Goal: Transaction & Acquisition: Purchase product/service

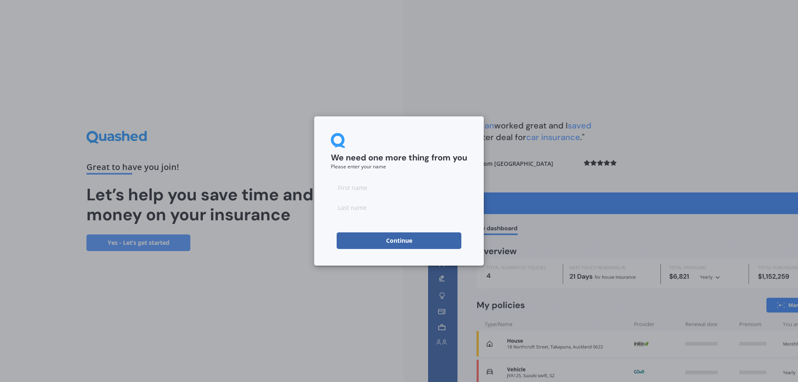
click at [351, 183] on input at bounding box center [399, 187] width 136 height 17
type input "Arya"
click at [356, 200] on input at bounding box center [399, 207] width 136 height 17
type input "Nair"
click at [396, 244] on button "Continue" at bounding box center [399, 240] width 125 height 17
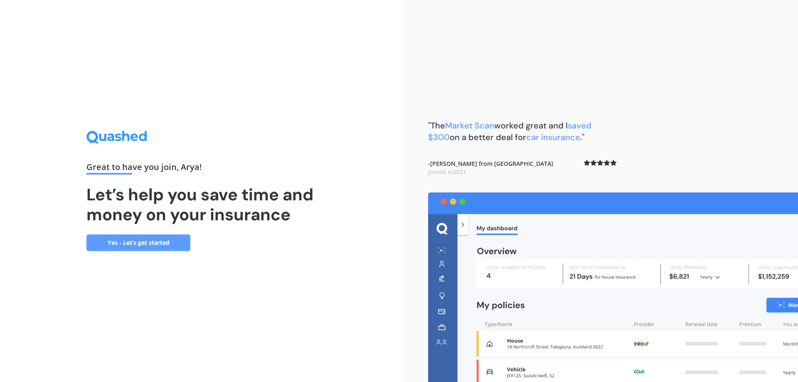
click at [122, 243] on link "Yes - Let’s get started" at bounding box center [138, 243] width 104 height 17
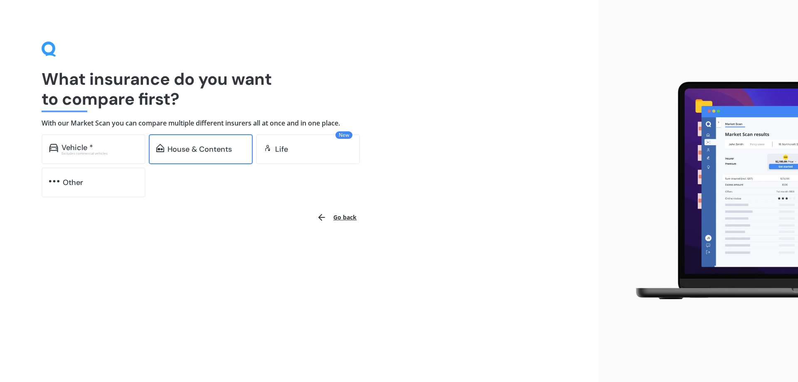
click at [183, 152] on div "House & Contents" at bounding box center [200, 149] width 64 height 8
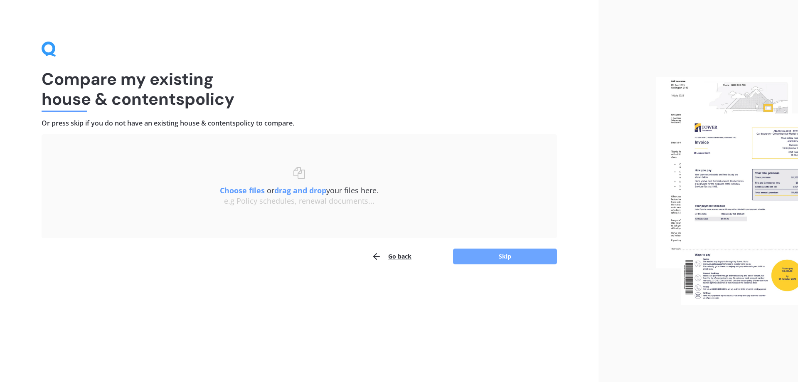
click at [487, 253] on button "Skip" at bounding box center [505, 257] width 104 height 16
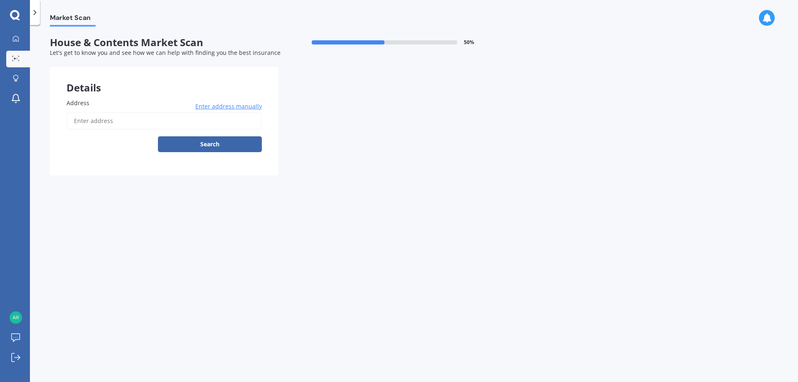
click at [96, 125] on input "Address" at bounding box center [164, 120] width 195 height 17
type input "[STREET_ADDRESS][PERSON_NAME]"
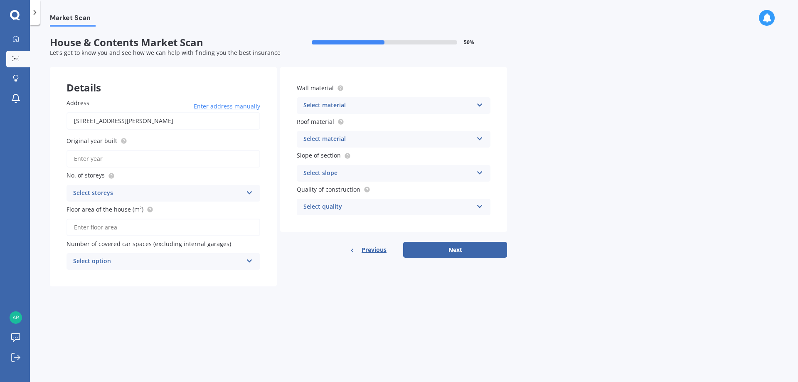
click at [89, 160] on input "Original year built" at bounding box center [164, 158] width 194 height 17
type input "2025"
click at [99, 195] on div "Select storeys" at bounding box center [158, 193] width 170 height 10
click at [84, 209] on div "1" at bounding box center [163, 209] width 193 height 15
click at [84, 225] on input "Floor area of the house (m²)" at bounding box center [164, 227] width 194 height 17
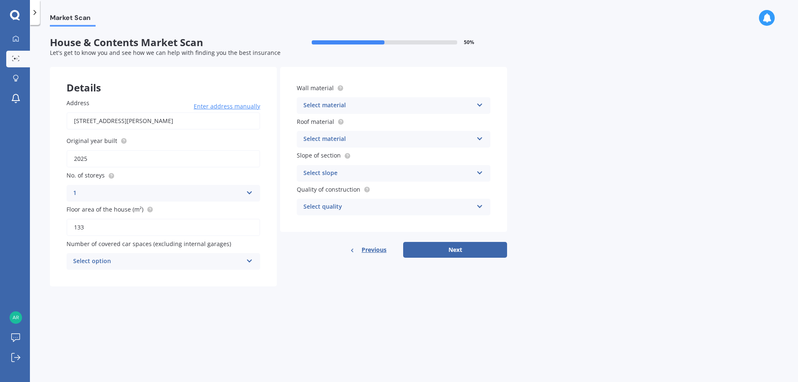
type input "133"
click at [123, 261] on div "Select option" at bounding box center [158, 262] width 170 height 10
click at [101, 294] on div "1" at bounding box center [163, 292] width 193 height 15
click at [343, 103] on div "Select material" at bounding box center [389, 106] width 170 height 10
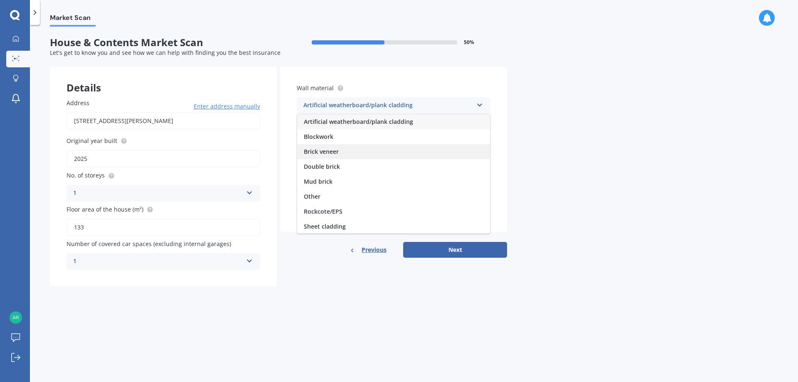
click at [330, 150] on span "Brick veneer" at bounding box center [321, 152] width 35 height 8
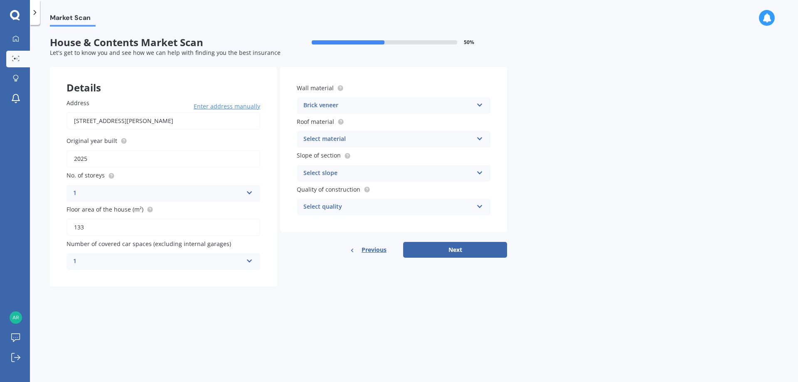
click at [328, 120] on span "Roof material" at bounding box center [315, 122] width 37 height 8
click at [458, 138] on div "Select material" at bounding box center [389, 139] width 170 height 10
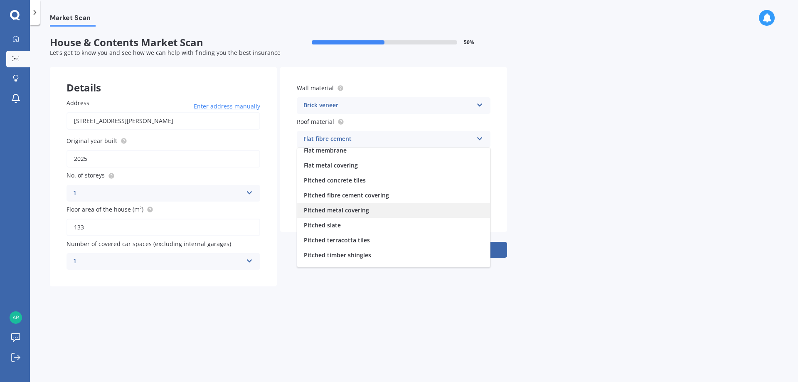
scroll to position [31, 0]
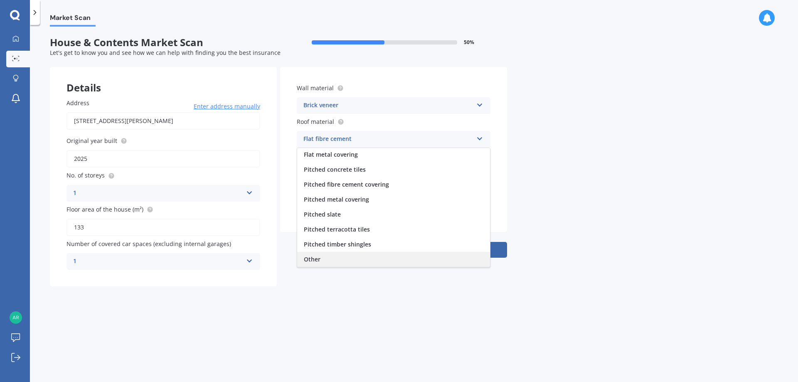
click at [322, 260] on div "Other" at bounding box center [393, 259] width 193 height 15
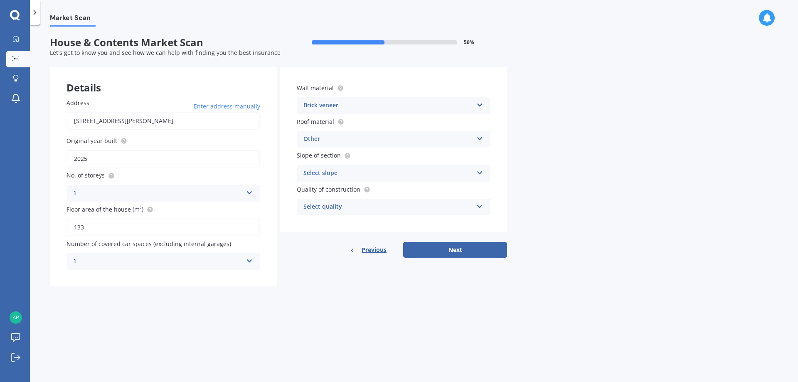
click at [408, 178] on div "Select slope Flat or gentle slope (up to about 5°) Moderate slope (about 15°) S…" at bounding box center [394, 173] width 194 height 17
click at [388, 188] on span "Flat or gentle slope (up to about 5°)" at bounding box center [354, 189] width 101 height 8
click at [343, 208] on div "Select quality" at bounding box center [389, 207] width 170 height 10
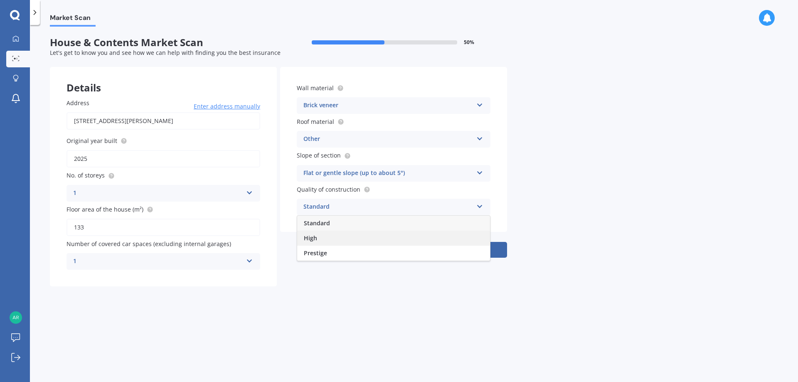
click at [317, 243] on div "High" at bounding box center [393, 238] width 193 height 15
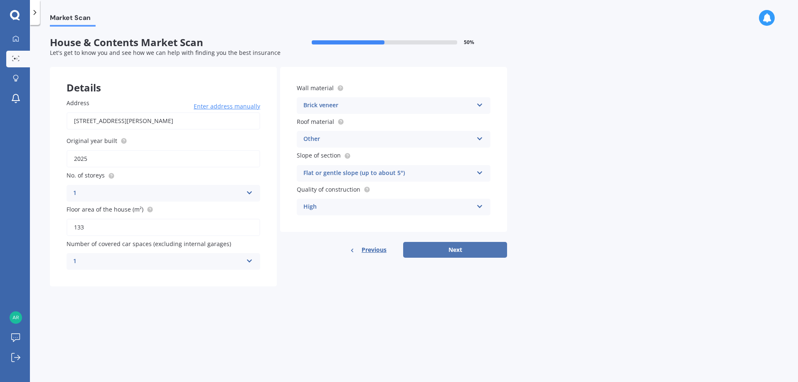
click at [440, 253] on button "Next" at bounding box center [455, 250] width 104 height 16
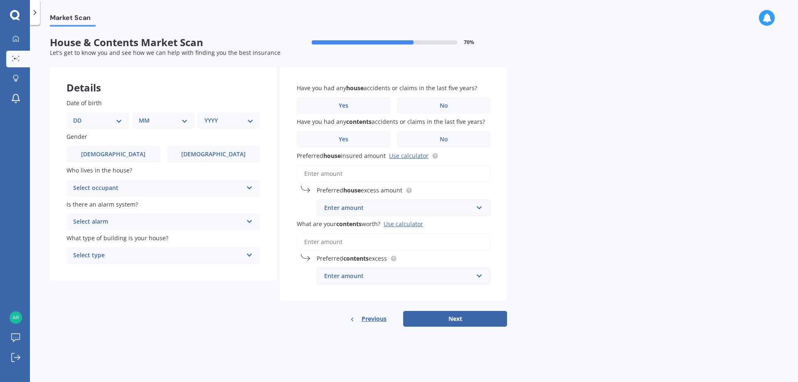
click at [98, 117] on select "DD 01 02 03 04 05 06 07 08 09 10 11 12 13 14 15 16 17 18 19 20 21 22 23 24 25 2…" at bounding box center [97, 120] width 49 height 9
select select "16"
click at [80, 116] on select "DD 01 02 03 04 05 06 07 08 09 10 11 12 13 14 15 16 17 18 19 20 21 22 23 24 25 2…" at bounding box center [97, 120] width 49 height 9
click at [148, 127] on div "MM 01 02 03 04 05 06 07 08 09 10 11 12" at bounding box center [165, 120] width 59 height 17
click at [152, 122] on select "MM 01 02 03 04 05 06 07 08 09 10 11 12" at bounding box center [165, 120] width 46 height 9
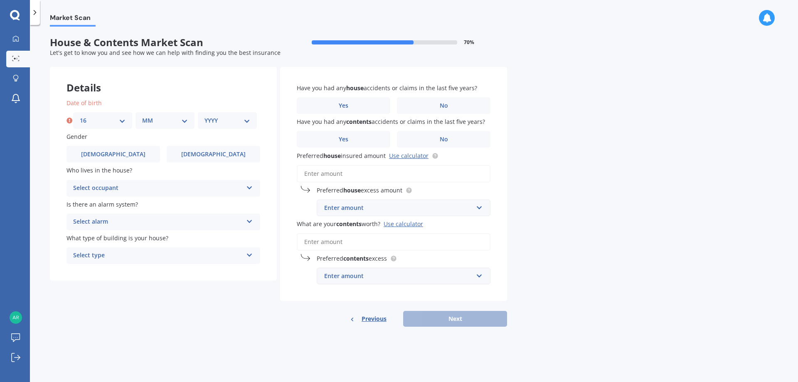
select select "05"
click at [142, 116] on select "MM 01 02 03 04 05 06 07 08 09 10 11 12" at bounding box center [165, 120] width 46 height 9
click at [210, 123] on select "YYYY 2009 2008 2007 2006 2005 2004 2003 2002 2001 2000 1999 1998 1997 1996 1995…" at bounding box center [228, 120] width 46 height 9
select select "1990"
click at [205, 116] on select "YYYY 2009 2008 2007 2006 2005 2004 2003 2002 2001 2000 1999 1998 1997 1996 1995…" at bounding box center [228, 120] width 46 height 9
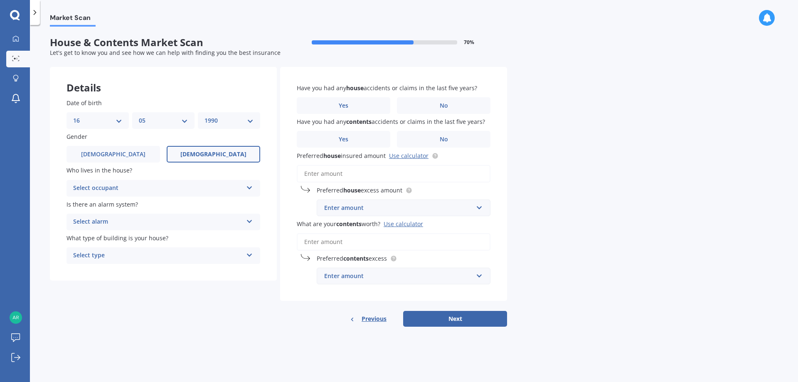
click at [211, 151] on span "[DEMOGRAPHIC_DATA]" at bounding box center [213, 154] width 66 height 7
click at [0, 0] on input "[DEMOGRAPHIC_DATA]" at bounding box center [0, 0] width 0 height 0
click at [139, 190] on div "Select occupant" at bounding box center [158, 188] width 170 height 10
click at [112, 203] on div "Owner" at bounding box center [163, 204] width 193 height 15
click at [118, 218] on div "Select alarm" at bounding box center [158, 222] width 170 height 10
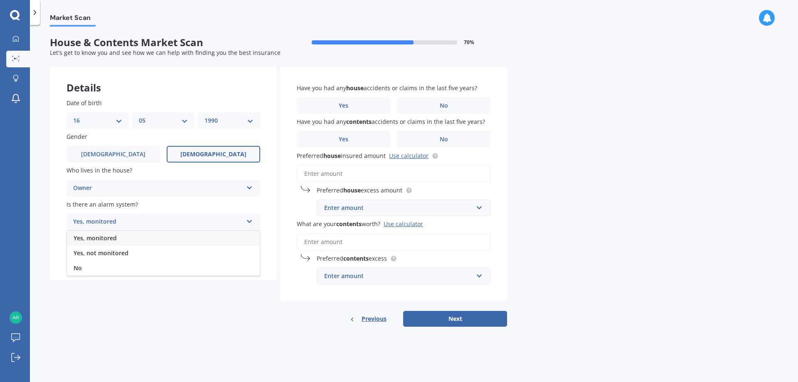
click at [110, 242] on span "Yes, monitored" at bounding box center [95, 238] width 43 height 8
click at [150, 253] on div "Select type" at bounding box center [158, 256] width 170 height 10
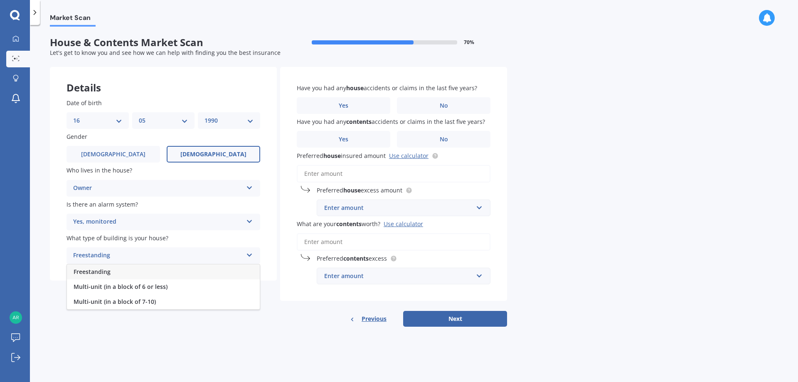
click at [124, 273] on div "Freestanding" at bounding box center [163, 271] width 193 height 15
click at [443, 104] on span "No" at bounding box center [444, 105] width 8 height 7
click at [0, 0] on input "No" at bounding box center [0, 0] width 0 height 0
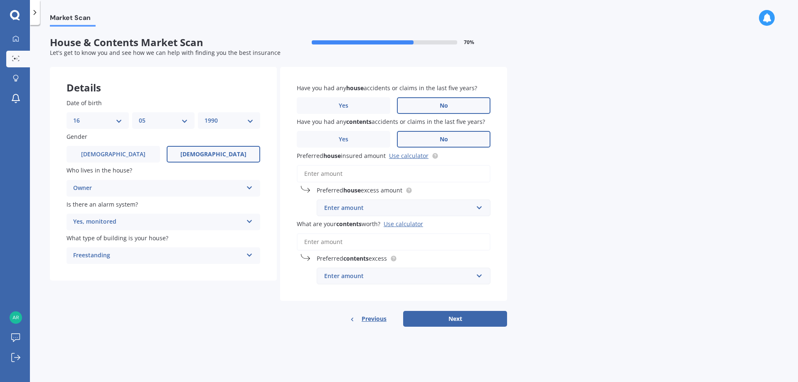
click at [455, 136] on label "No" at bounding box center [444, 139] width 94 height 17
click at [0, 0] on input "No" at bounding box center [0, 0] width 0 height 0
click at [348, 170] on input "Preferred house insured amount Use calculator" at bounding box center [394, 173] width 194 height 17
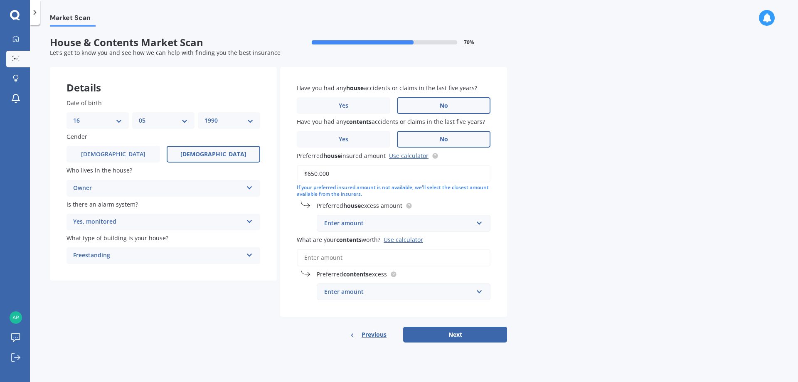
type input "$650,000"
click at [352, 226] on div "Enter amount" at bounding box center [398, 223] width 149 height 9
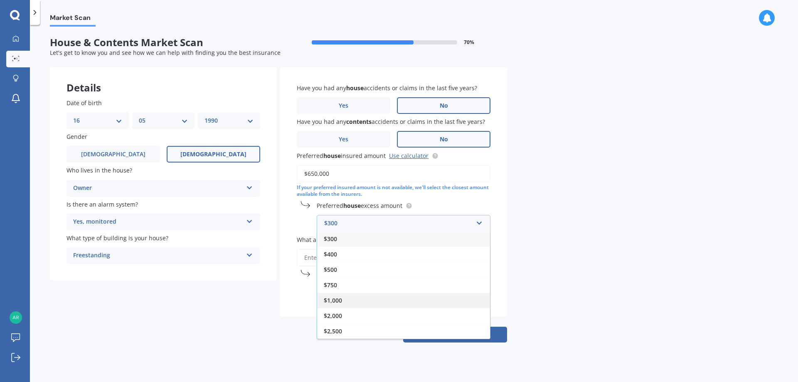
click at [343, 298] on div "$1,000" at bounding box center [403, 300] width 173 height 15
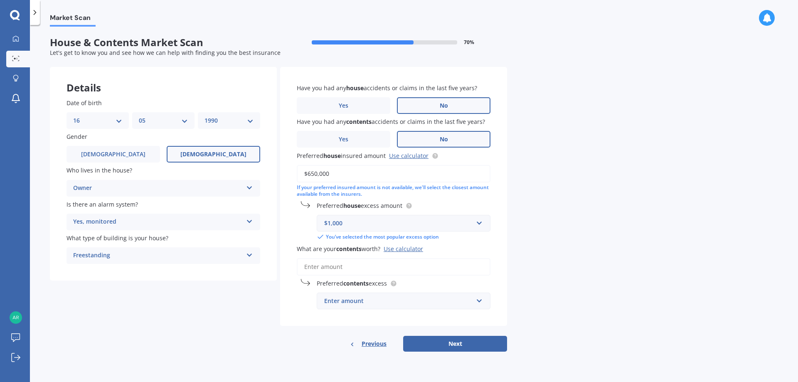
click at [322, 265] on input "What are your contents worth? Use calculator" at bounding box center [394, 266] width 194 height 17
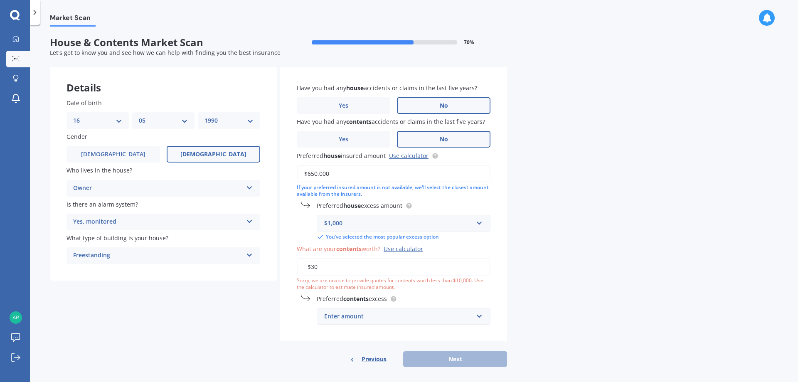
type input "$3"
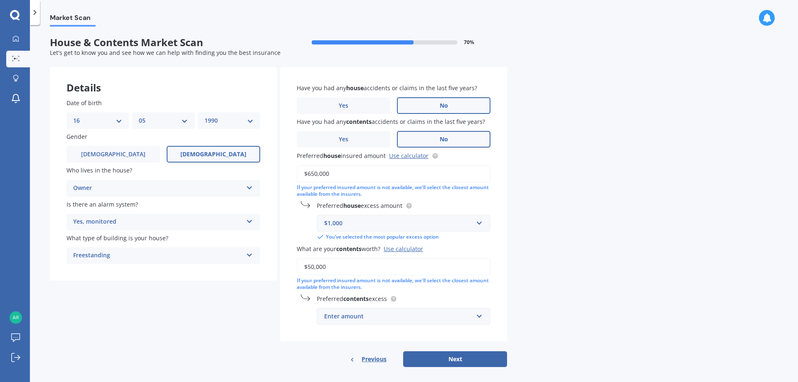
type input "$50,000"
click at [390, 316] on div "Enter amount" at bounding box center [398, 316] width 149 height 9
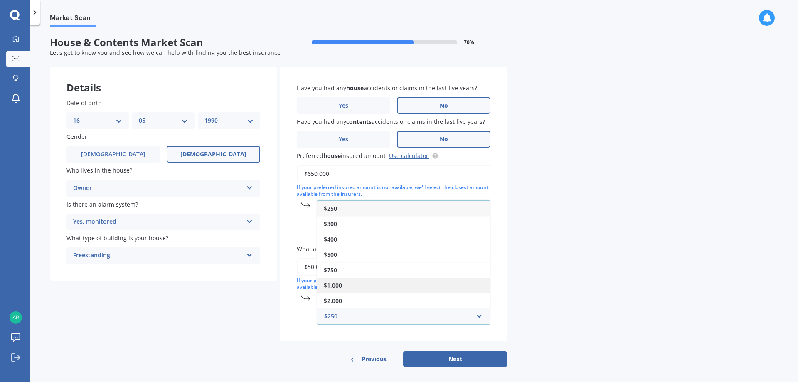
click at [338, 284] on span "$1,000" at bounding box center [333, 286] width 18 height 8
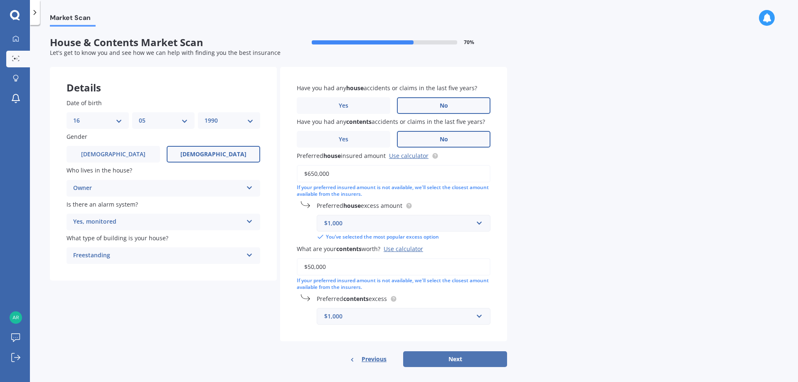
click at [454, 360] on button "Next" at bounding box center [455, 359] width 104 height 16
select select "16"
select select "05"
select select "1990"
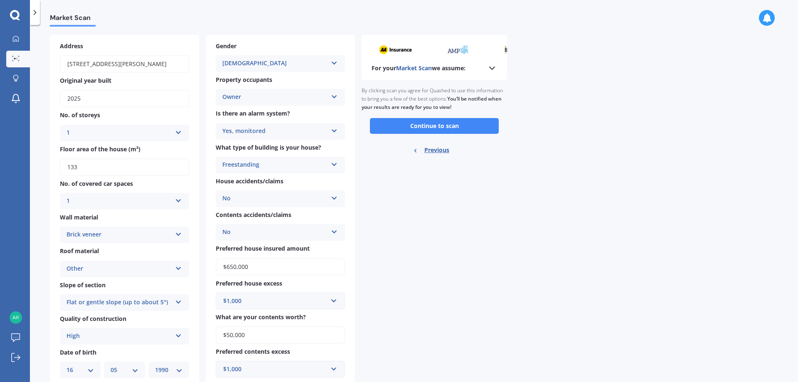
scroll to position [57, 0]
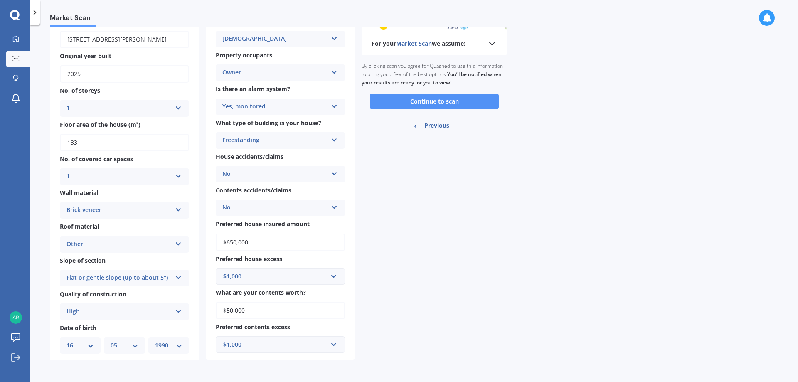
click at [436, 104] on button "Continue to scan" at bounding box center [434, 102] width 129 height 16
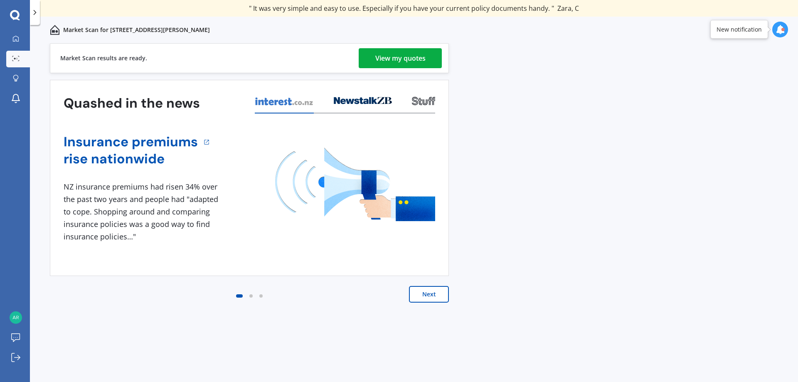
click at [417, 59] on div "View my quotes" at bounding box center [400, 58] width 50 height 20
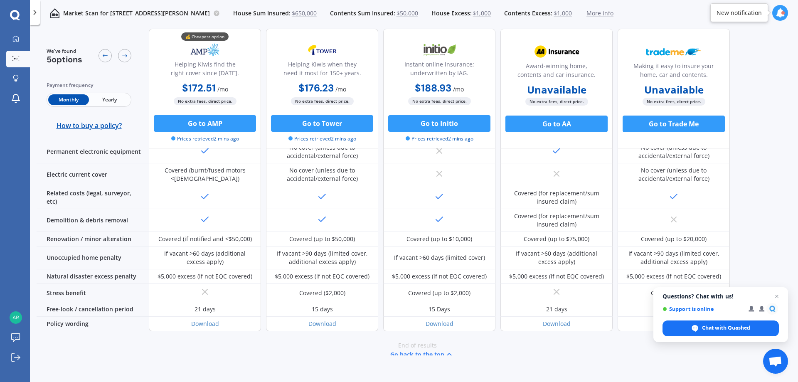
scroll to position [321, 0]
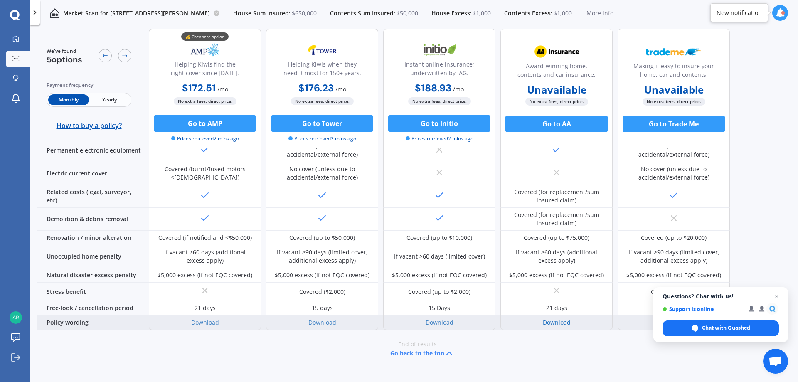
click at [560, 319] on link "Download" at bounding box center [557, 323] width 28 height 8
click at [442, 319] on link "Download" at bounding box center [440, 323] width 28 height 8
click at [323, 319] on link "Download" at bounding box center [323, 323] width 28 height 8
click at [210, 319] on link "Download" at bounding box center [205, 323] width 28 height 8
click at [326, 319] on link "Download" at bounding box center [323, 323] width 28 height 8
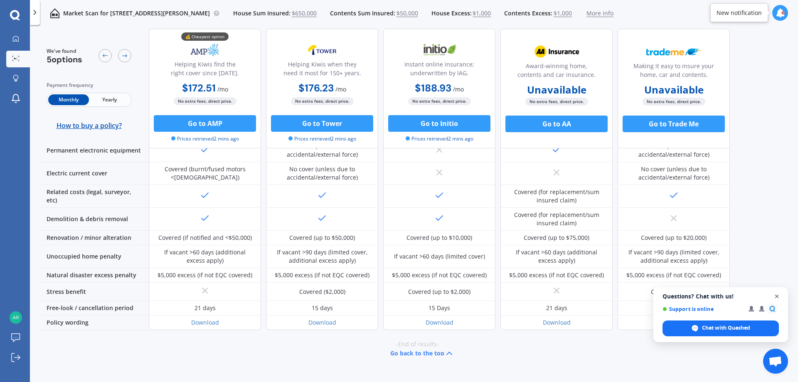
click at [778, 295] on span "Close chat" at bounding box center [777, 296] width 10 height 10
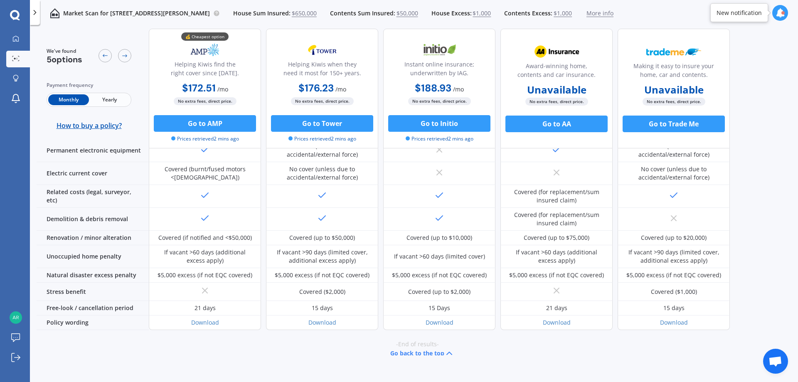
click at [428, 348] on button "Go back to the top" at bounding box center [422, 353] width 64 height 10
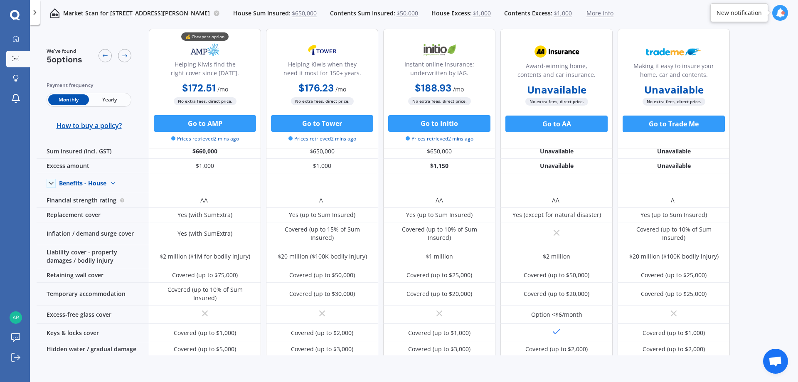
scroll to position [0, 0]
